Goal: Task Accomplishment & Management: Manage account settings

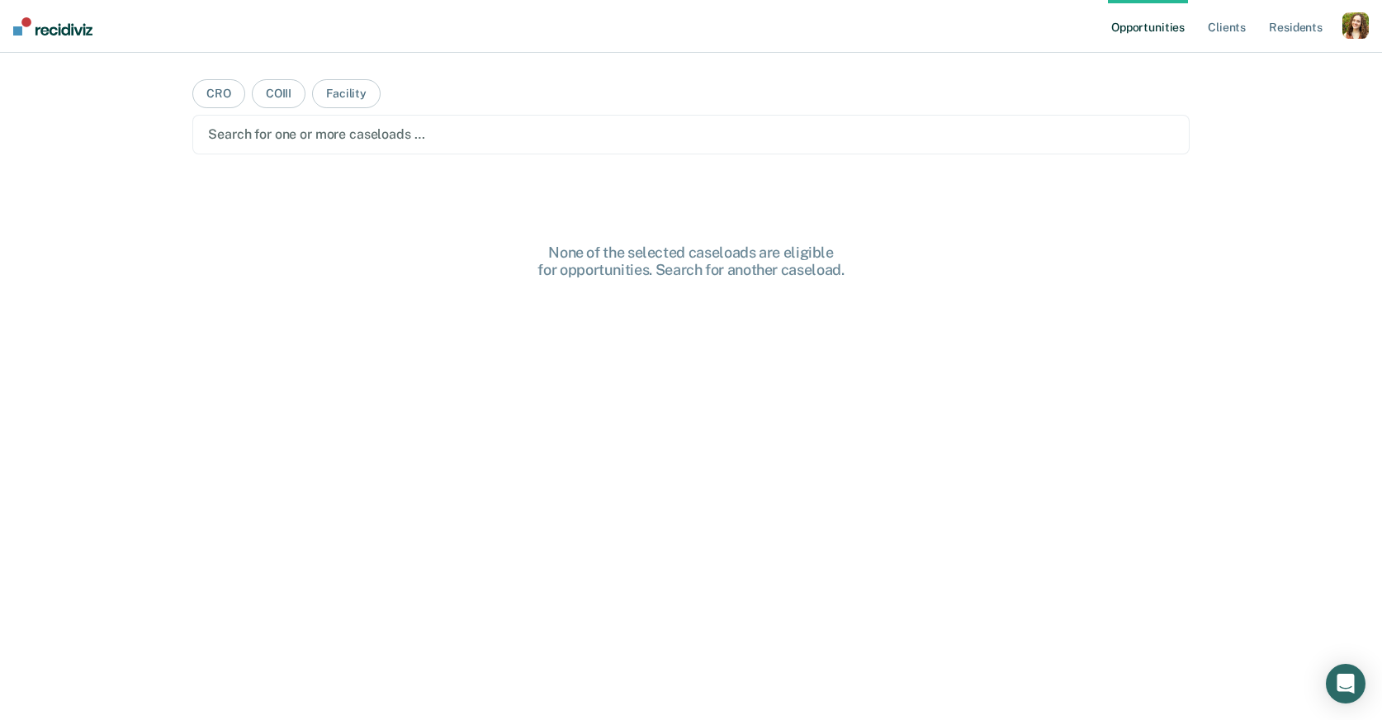
click at [1359, 26] on div "button" at bounding box center [1355, 25] width 26 height 26
click at [1254, 63] on link "Profile" at bounding box center [1289, 67] width 133 height 14
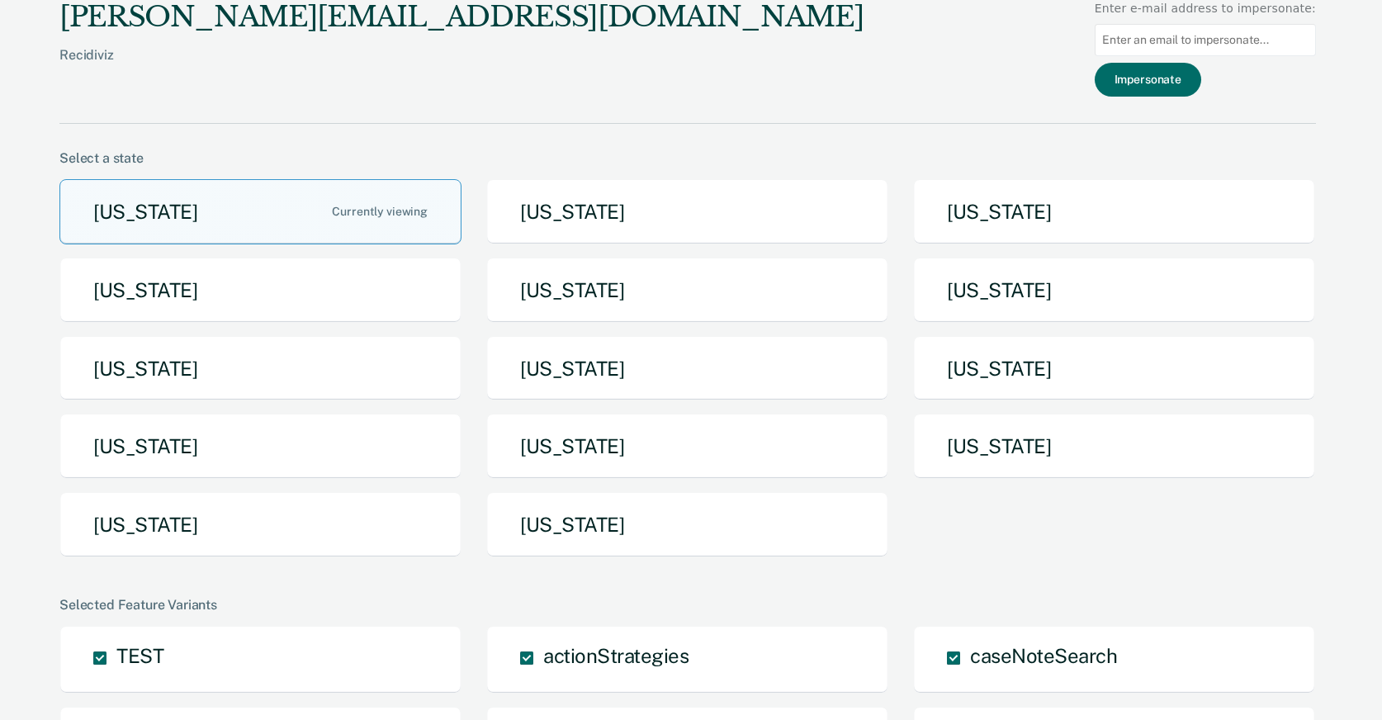
click at [1148, 38] on input at bounding box center [1205, 40] width 221 height 32
paste input "[EMAIL_ADDRESS][DOMAIN_NAME][US_STATE]"
type input "[EMAIL_ADDRESS][DOMAIN_NAME][US_STATE]"
click at [1182, 89] on button "Impersonate" at bounding box center [1148, 80] width 106 height 34
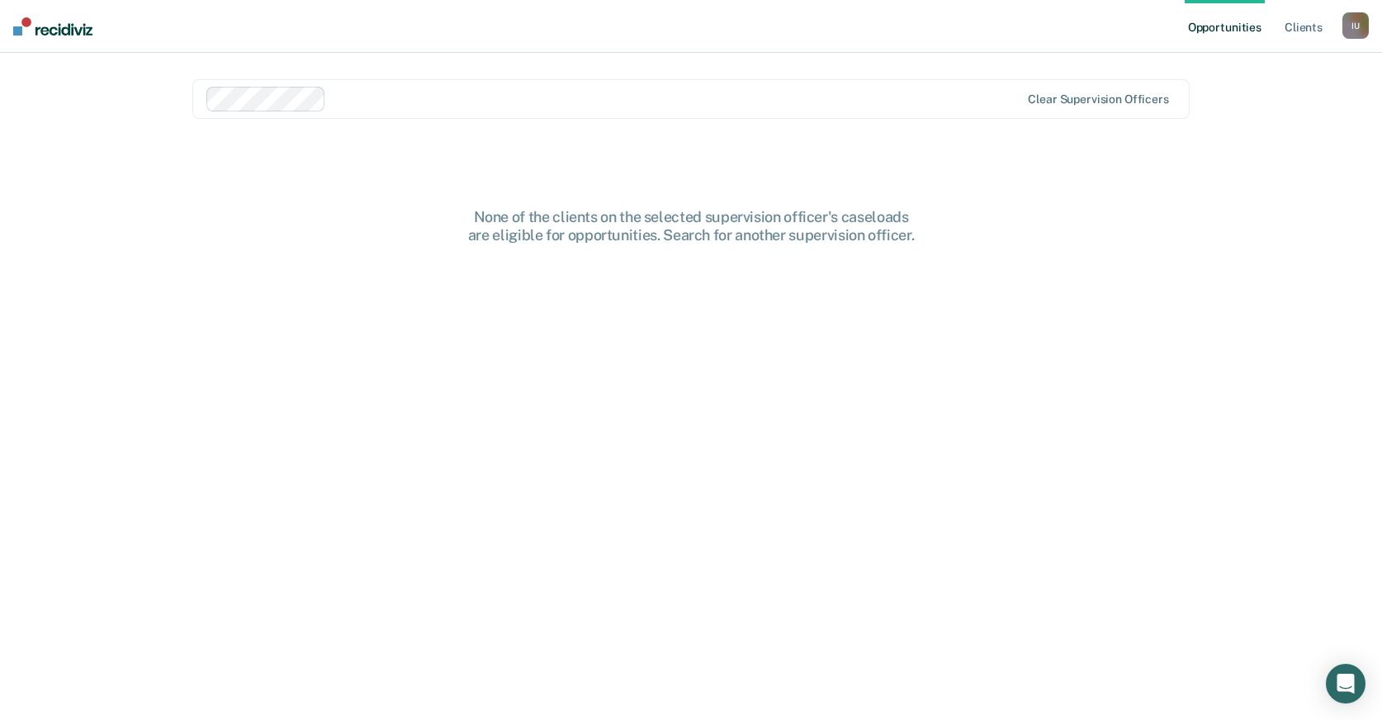
click at [530, 101] on div at bounding box center [676, 98] width 687 height 19
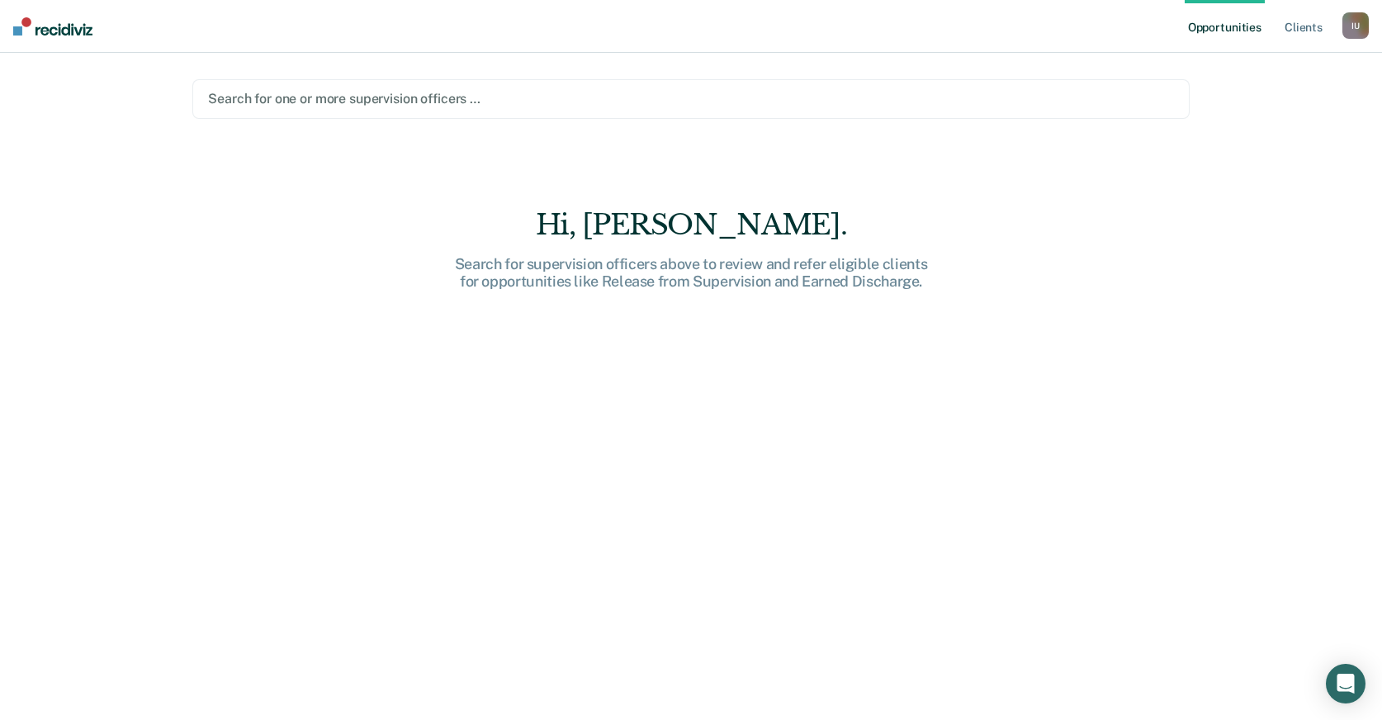
click at [310, 100] on div at bounding box center [691, 98] width 966 height 19
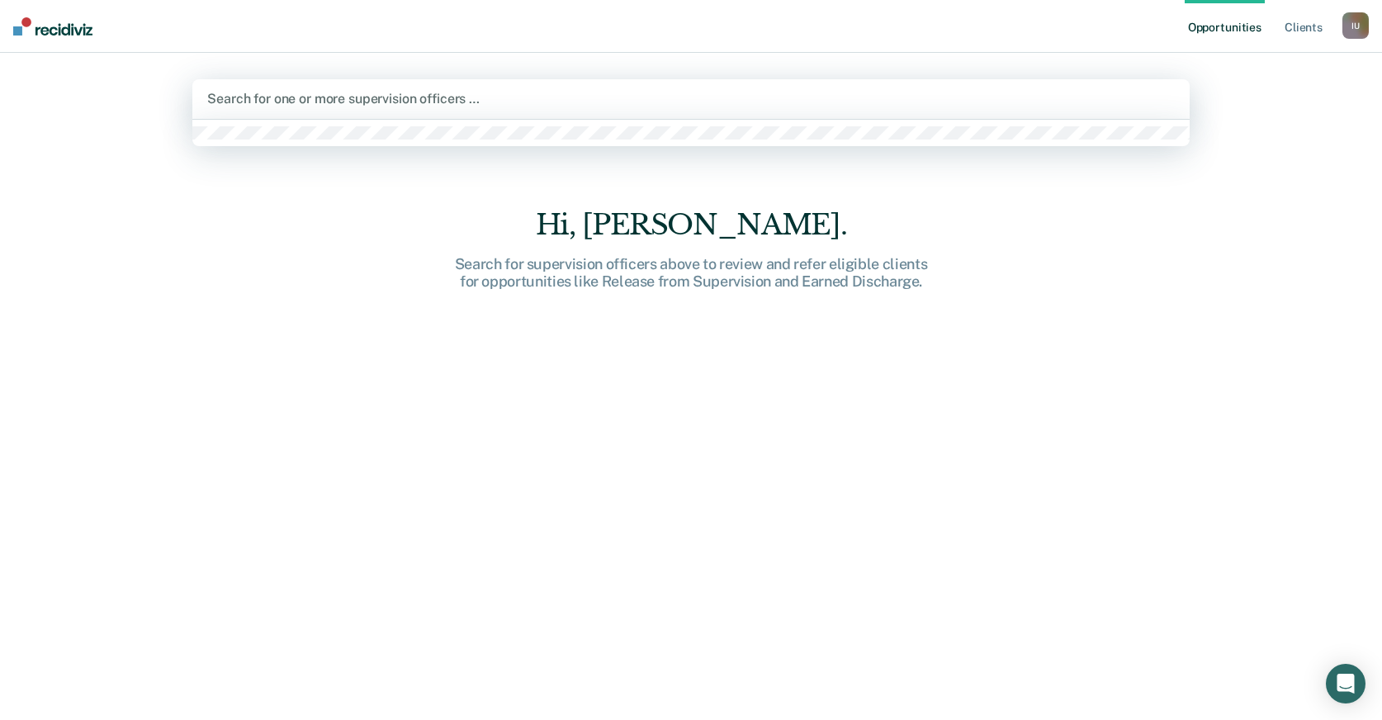
click at [310, 100] on div at bounding box center [690, 98] width 967 height 19
